Goal: Task Accomplishment & Management: Complete application form

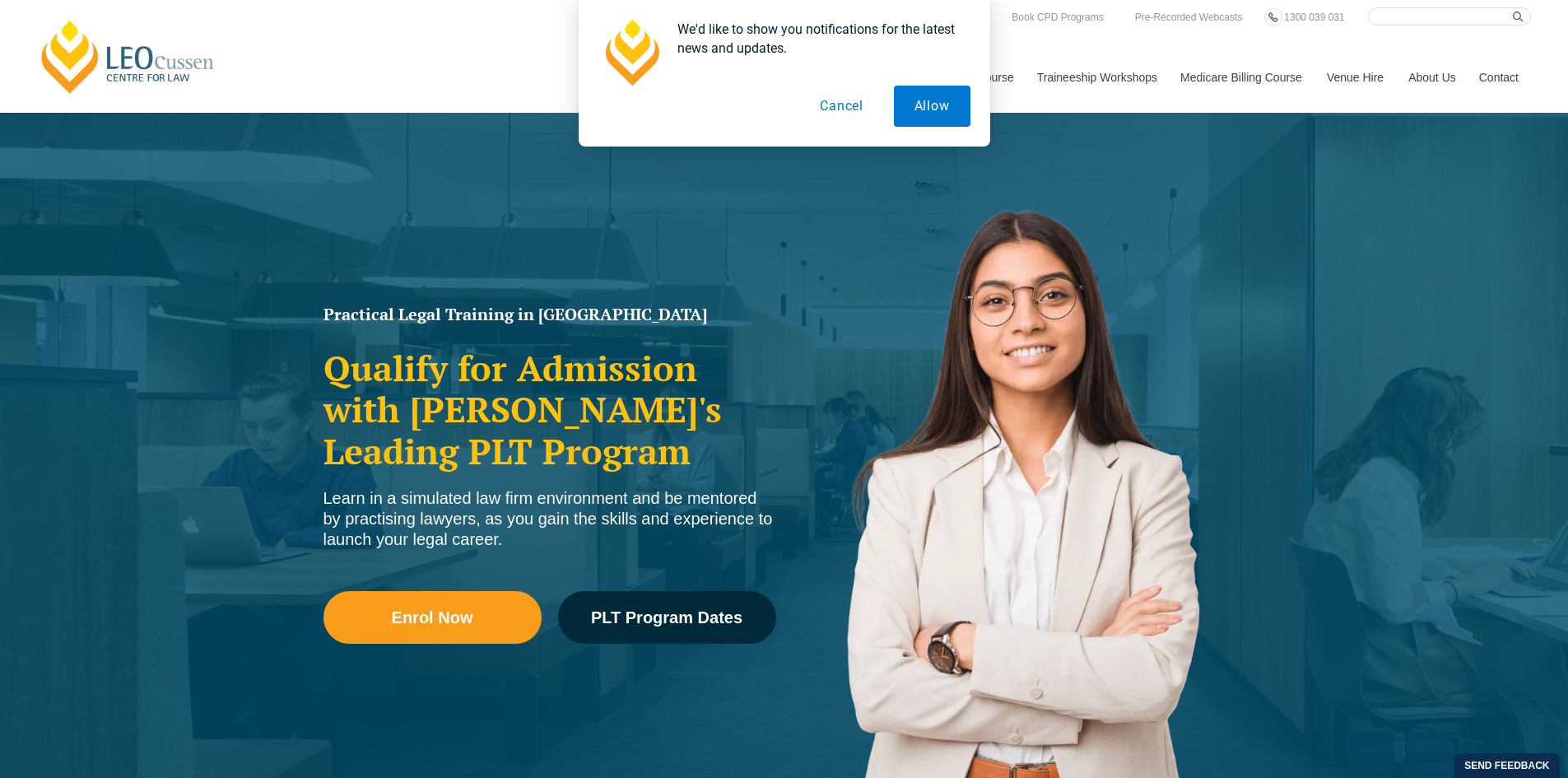
click at [827, 103] on button "Cancel" at bounding box center [841, 106] width 85 height 41
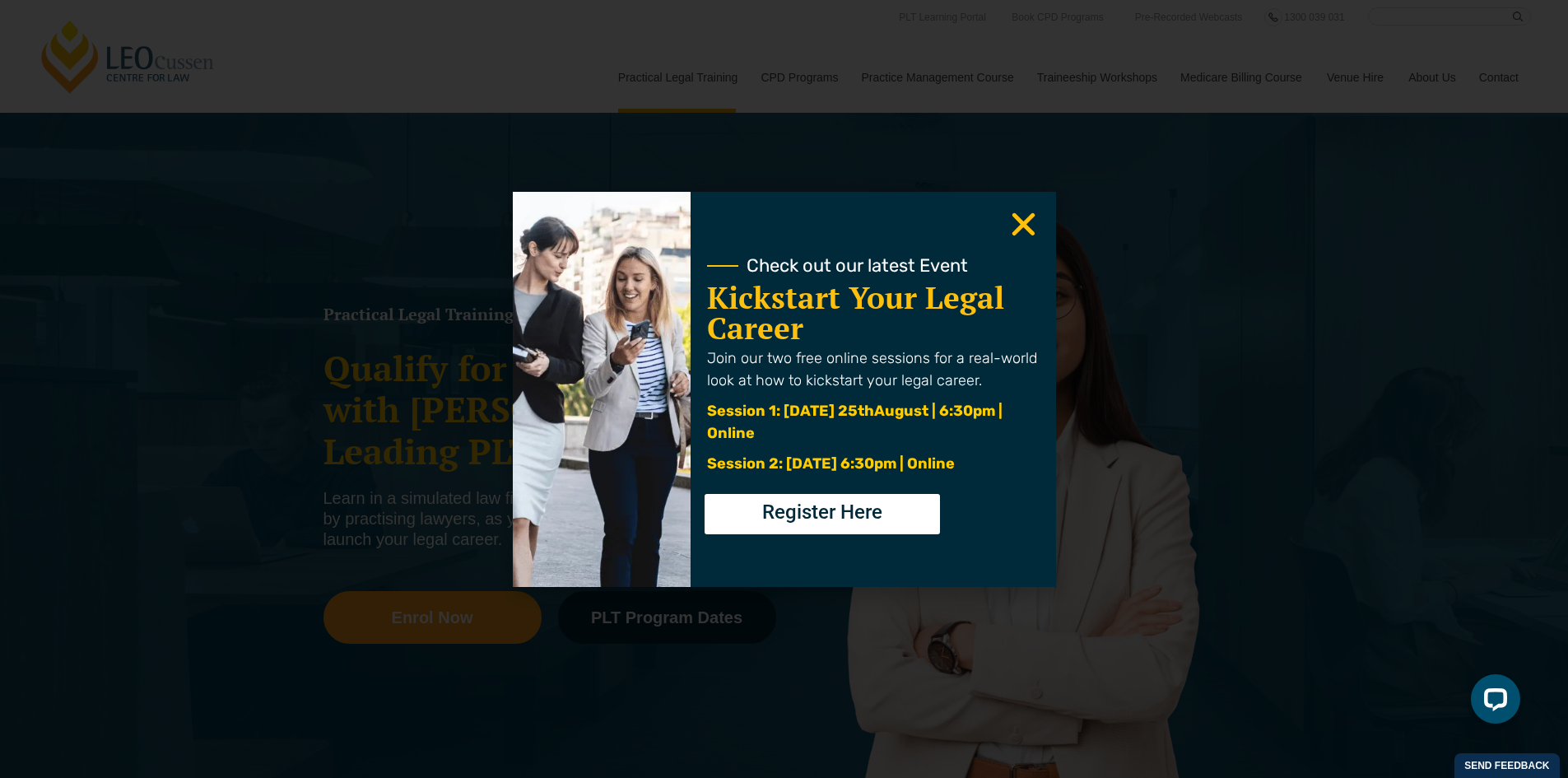
click at [1024, 225] on use "Close" at bounding box center [1023, 223] width 23 height 23
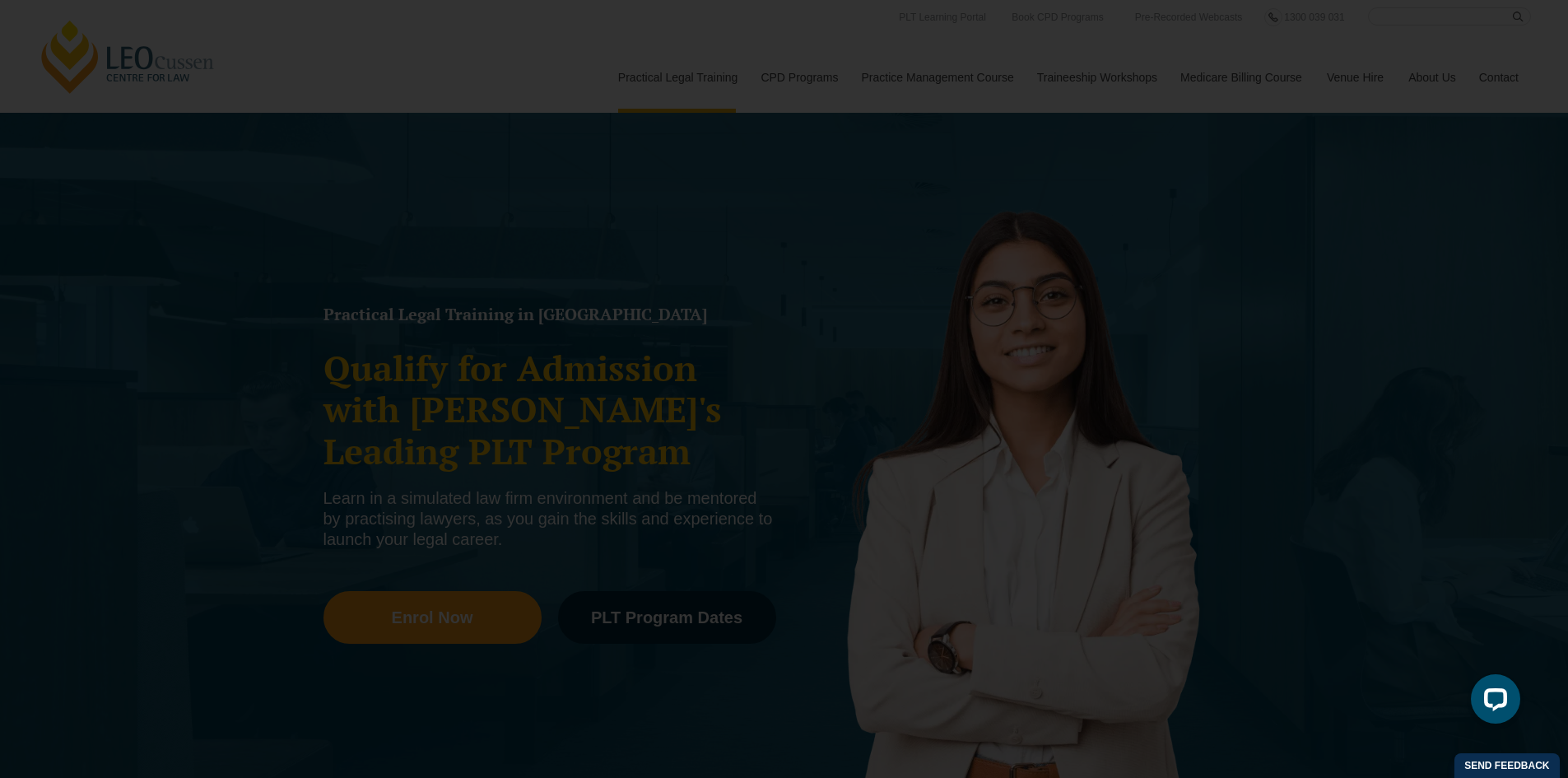
click at [1023, 220] on icon "Close" at bounding box center [1023, 224] width 32 height 32
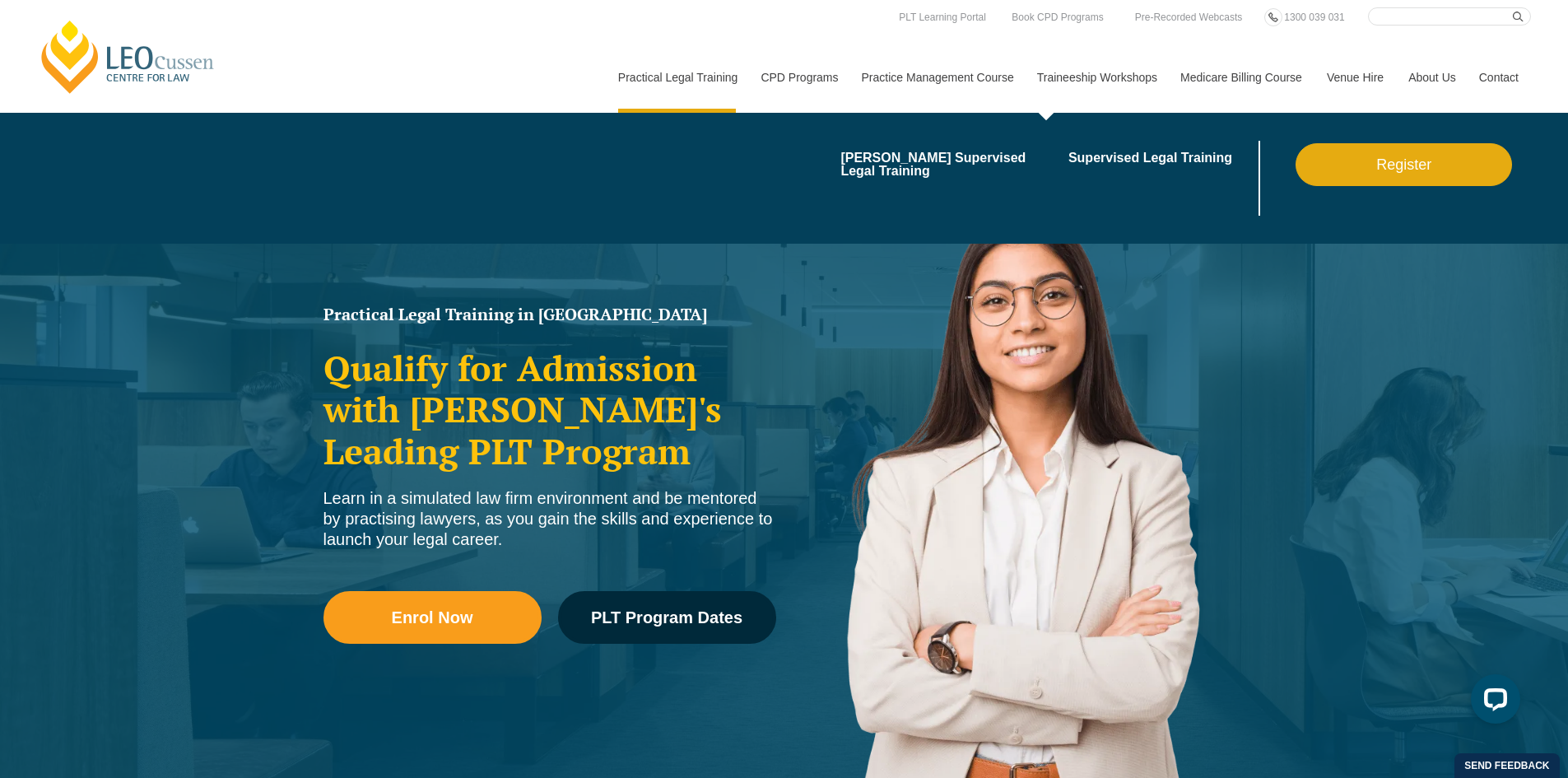
click at [1103, 78] on link "Traineeship Workshops" at bounding box center [1095, 78] width 143 height 71
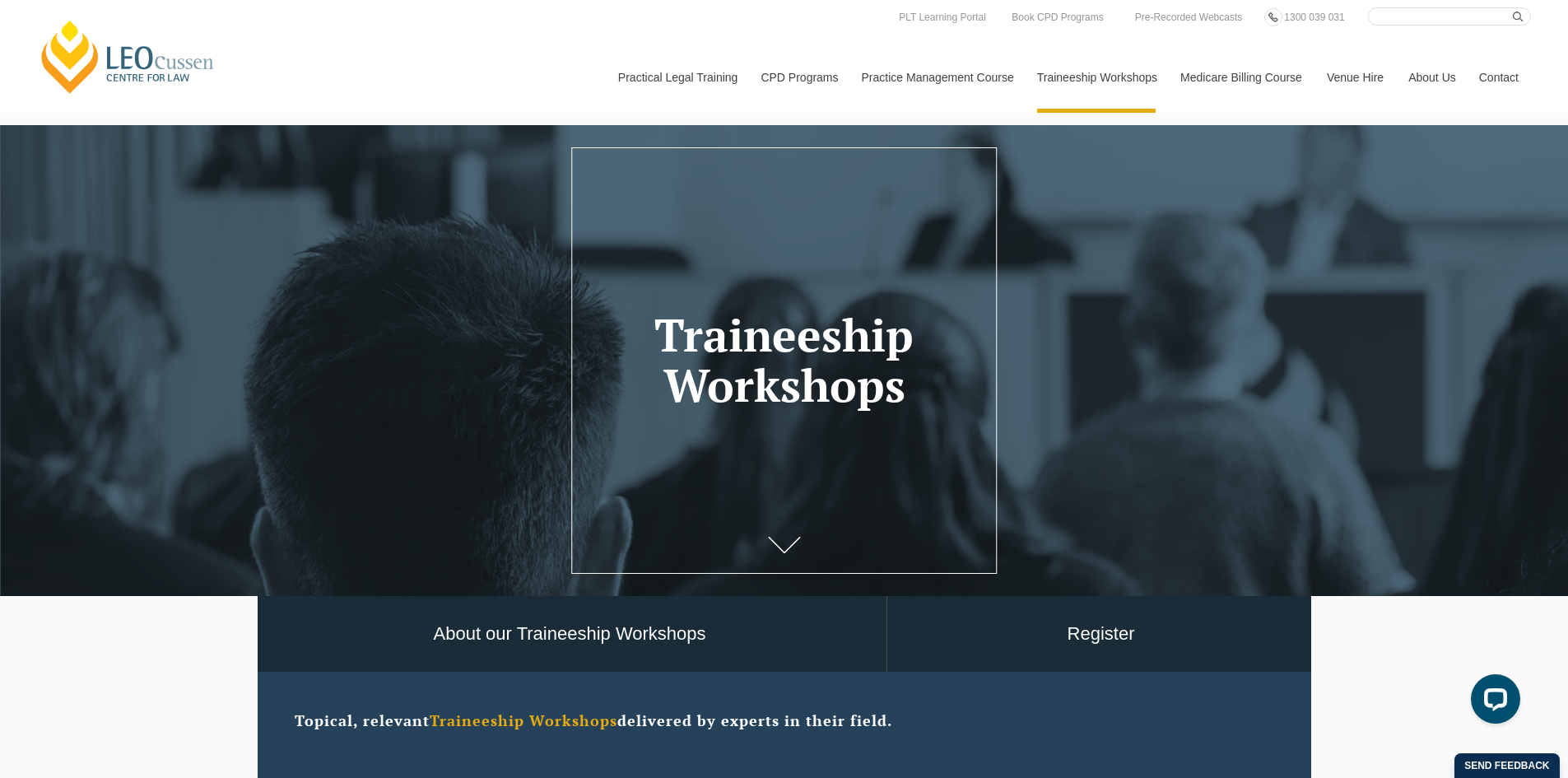
click at [121, 59] on link "[PERSON_NAME] Centre for Law" at bounding box center [128, 56] width 182 height 78
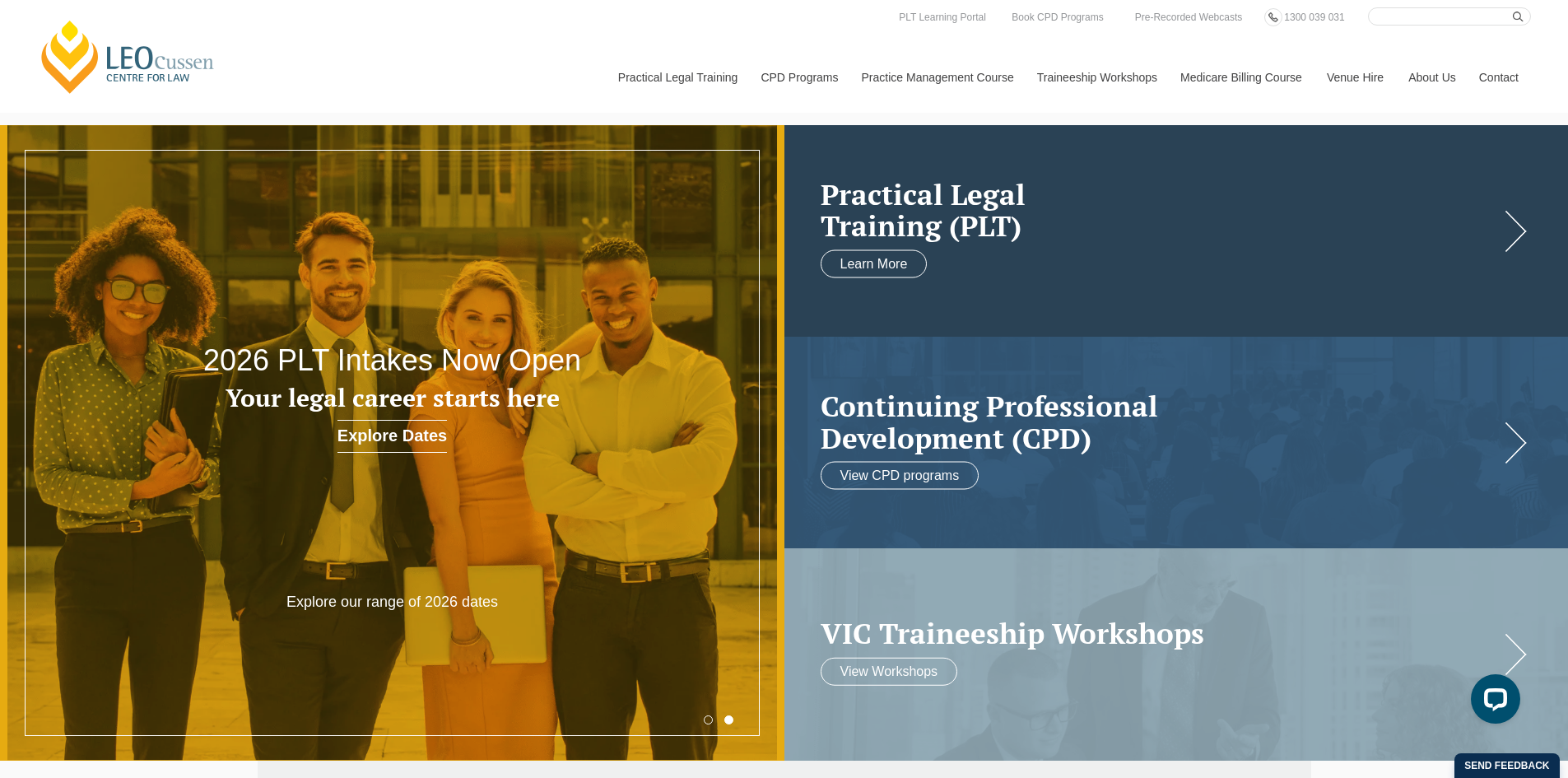
click at [1547, 201] on link at bounding box center [1177, 231] width 784 height 211
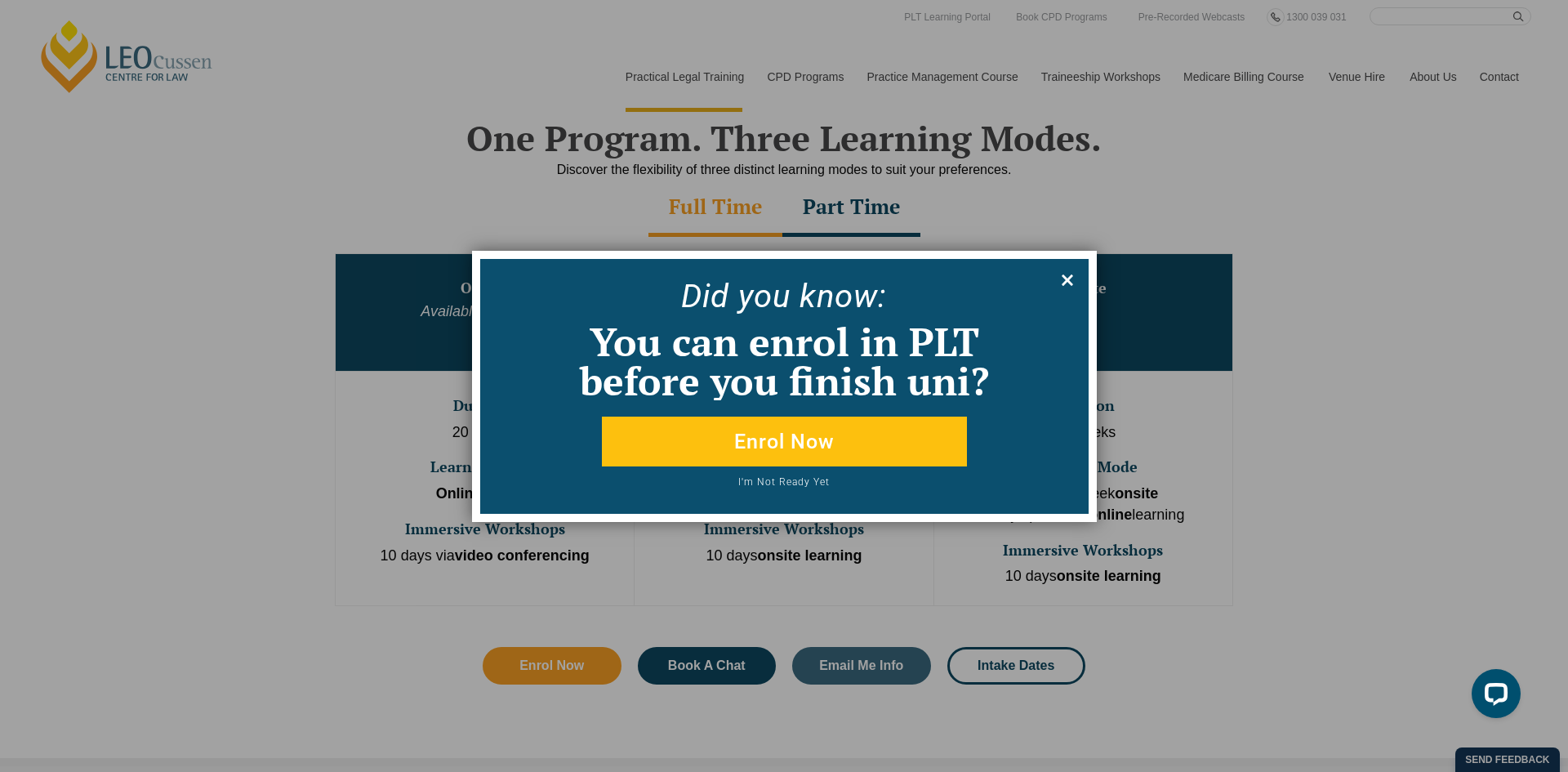
click at [1063, 274] on icon at bounding box center [1067, 280] width 11 height 11
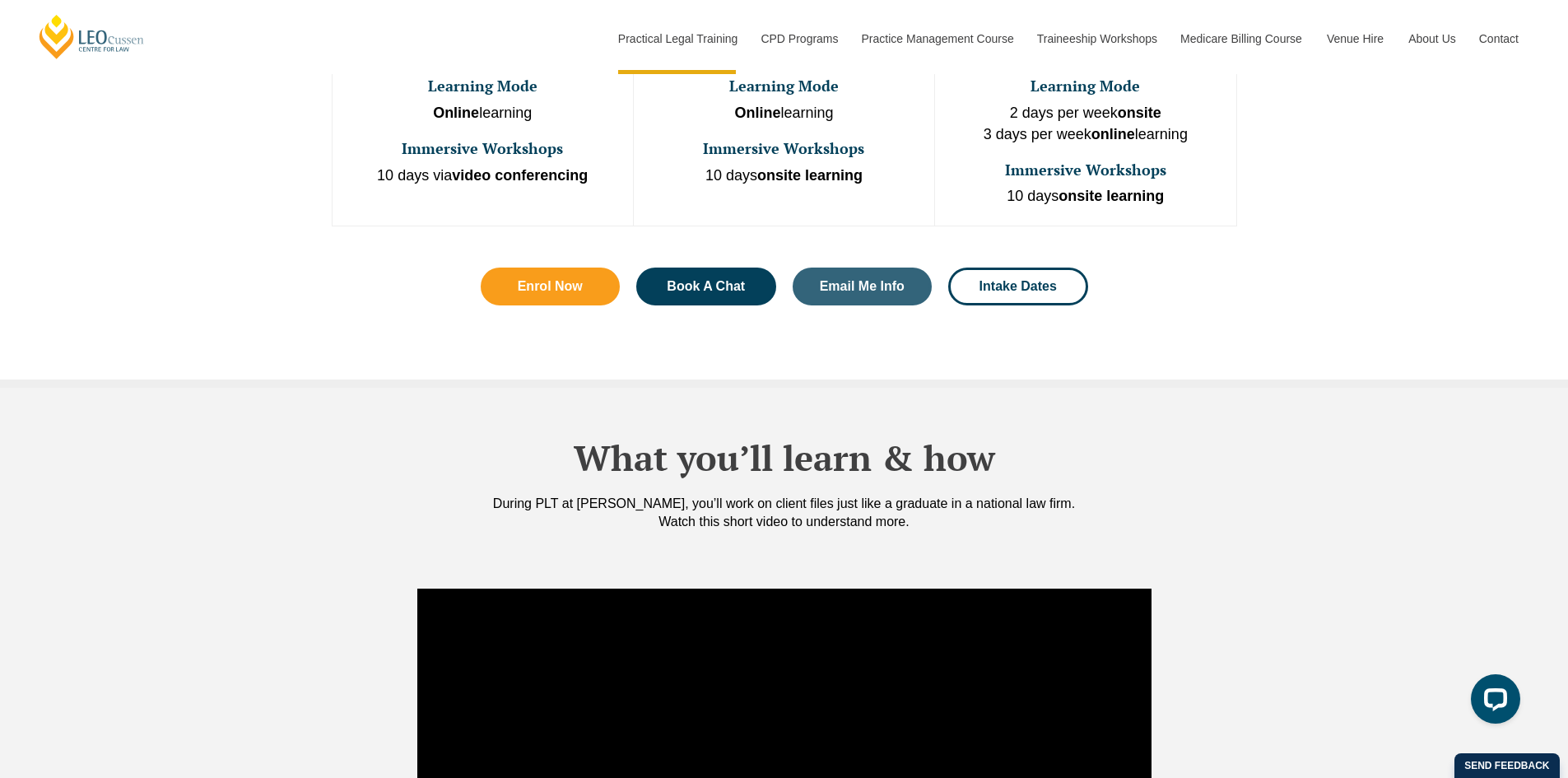
scroll to position [1536, 0]
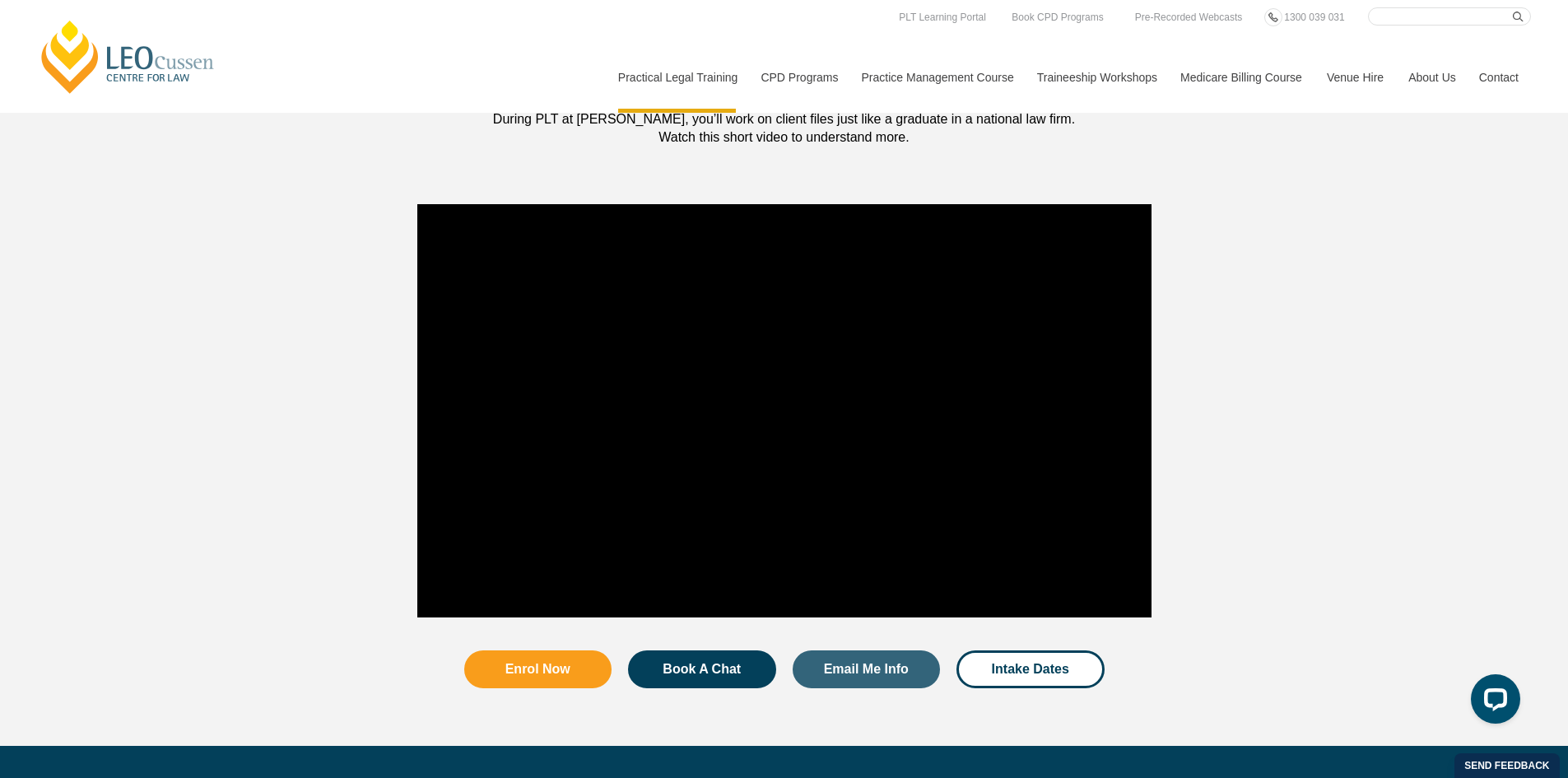
click at [101, 63] on link "[PERSON_NAME] Centre for Law" at bounding box center [128, 56] width 182 height 78
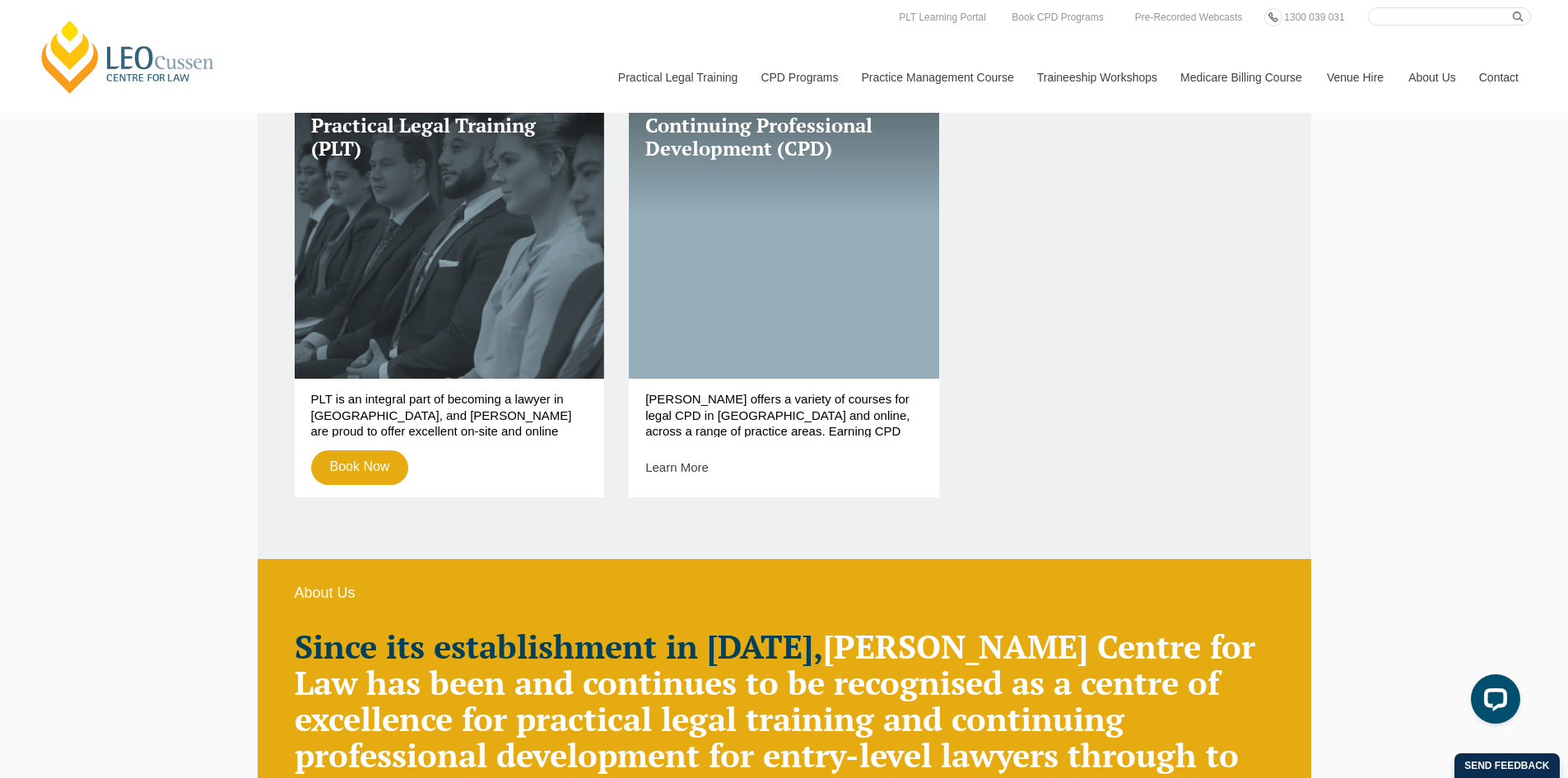
scroll to position [385, 0]
